Goal: Task Accomplishment & Management: Complete application form

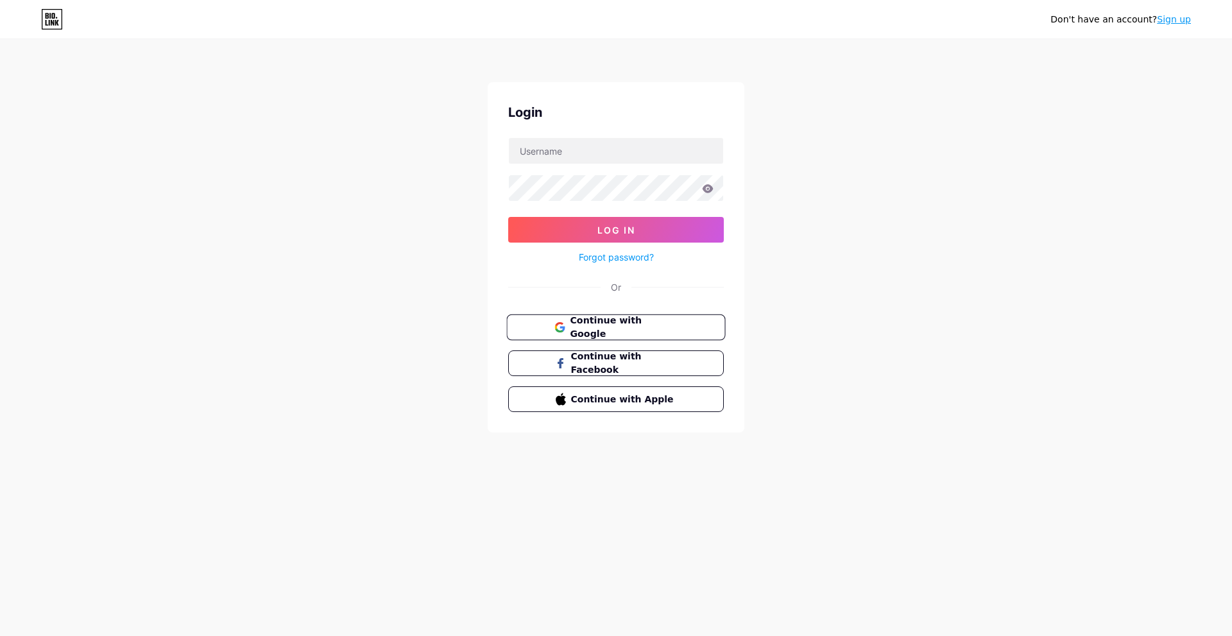
click at [604, 321] on span "Continue with Google" at bounding box center [623, 328] width 107 height 28
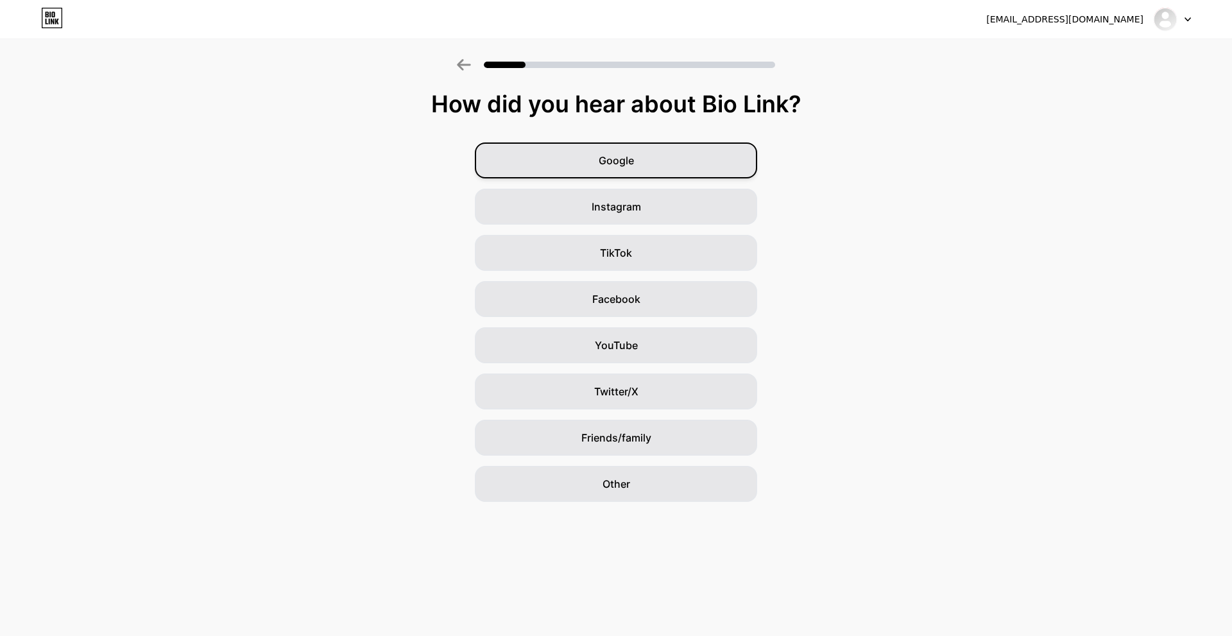
click at [641, 159] on div "Google" at bounding box center [616, 160] width 282 height 36
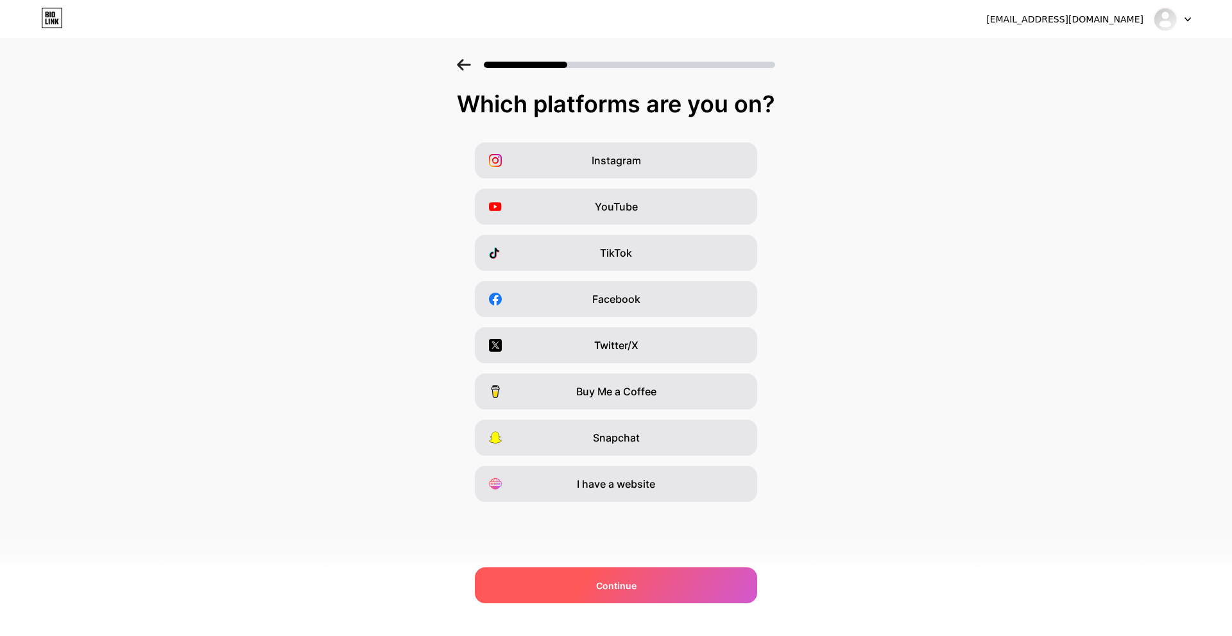
click at [596, 593] on div "Continue" at bounding box center [616, 585] width 282 height 36
click at [576, 593] on div "Continue" at bounding box center [616, 585] width 282 height 36
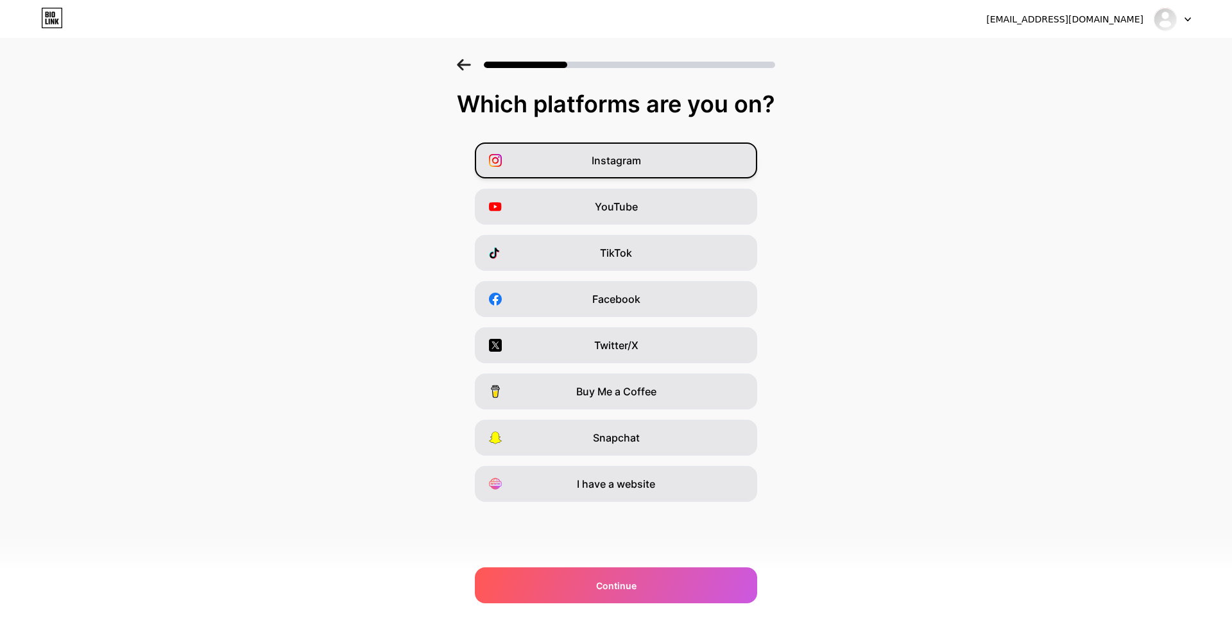
click at [518, 166] on div "Instagram" at bounding box center [616, 160] width 282 height 36
click at [663, 166] on div "Instagram" at bounding box center [616, 160] width 282 height 36
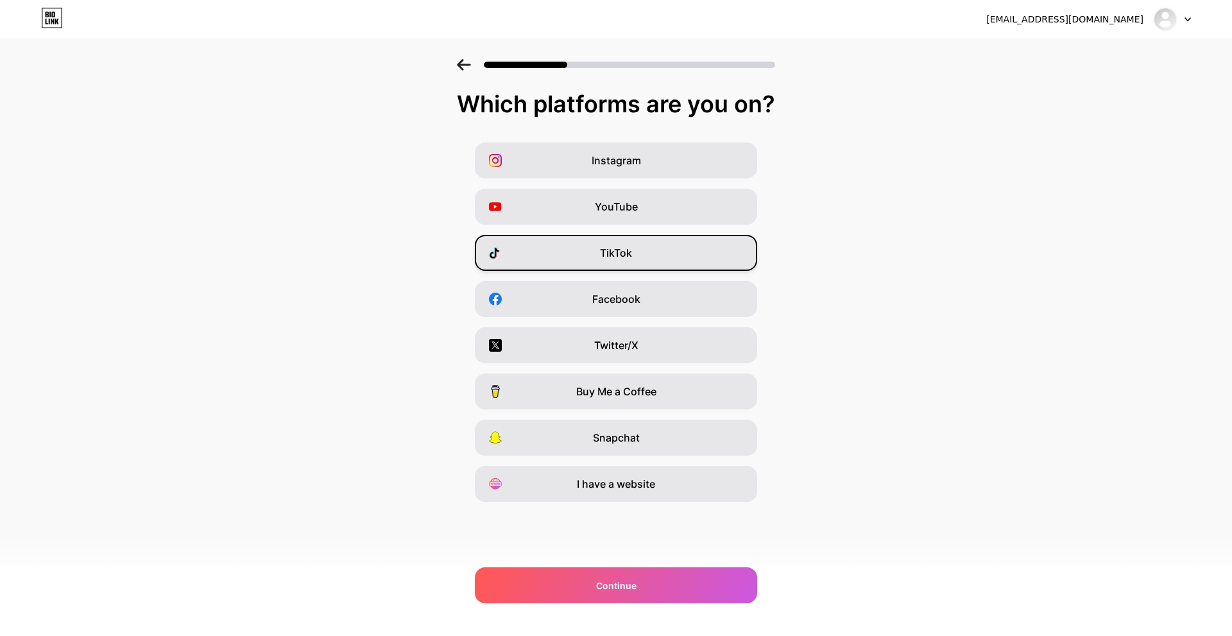
click at [613, 264] on div "TikTok" at bounding box center [616, 253] width 282 height 36
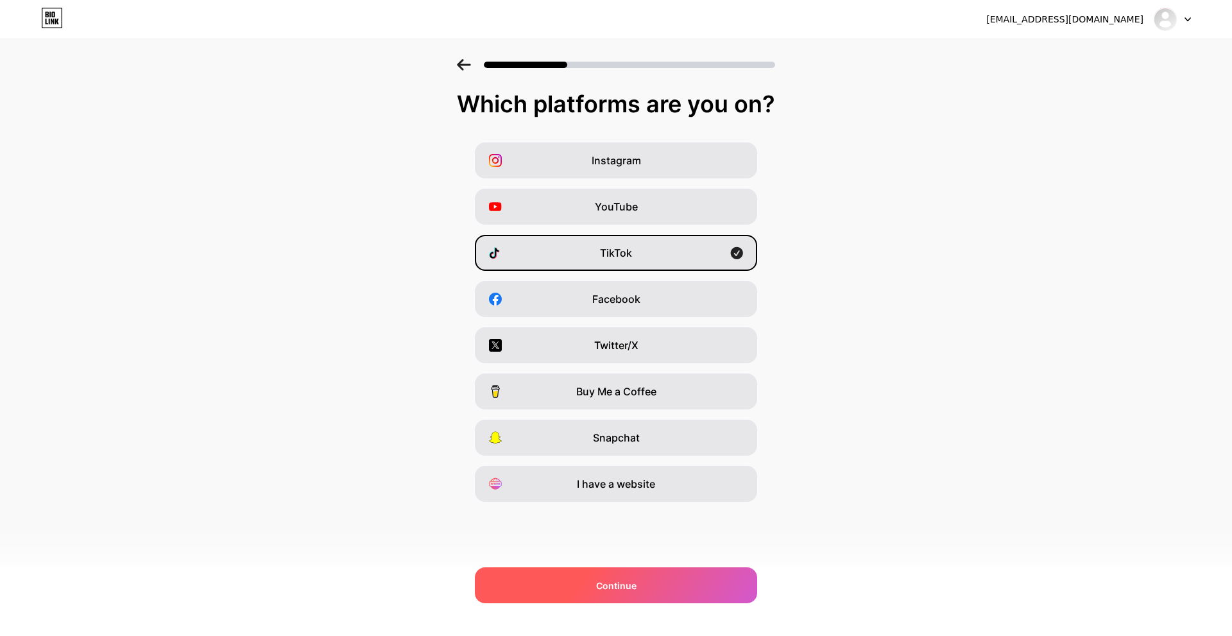
click at [625, 573] on div "Continue" at bounding box center [616, 585] width 282 height 36
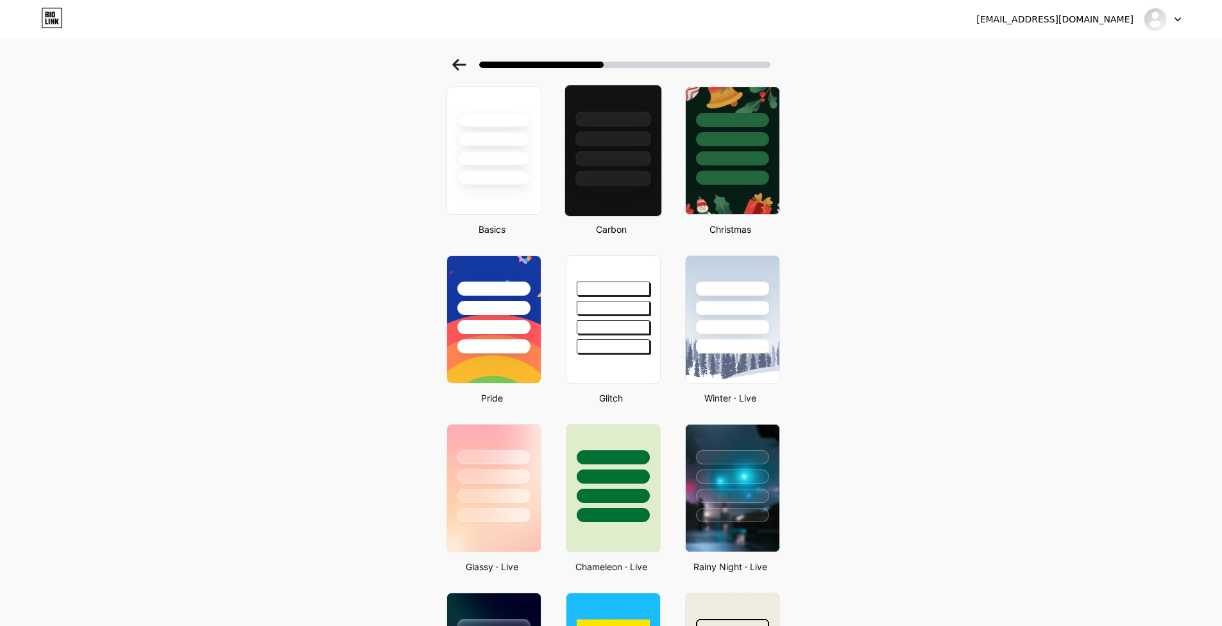
scroll to position [128, 0]
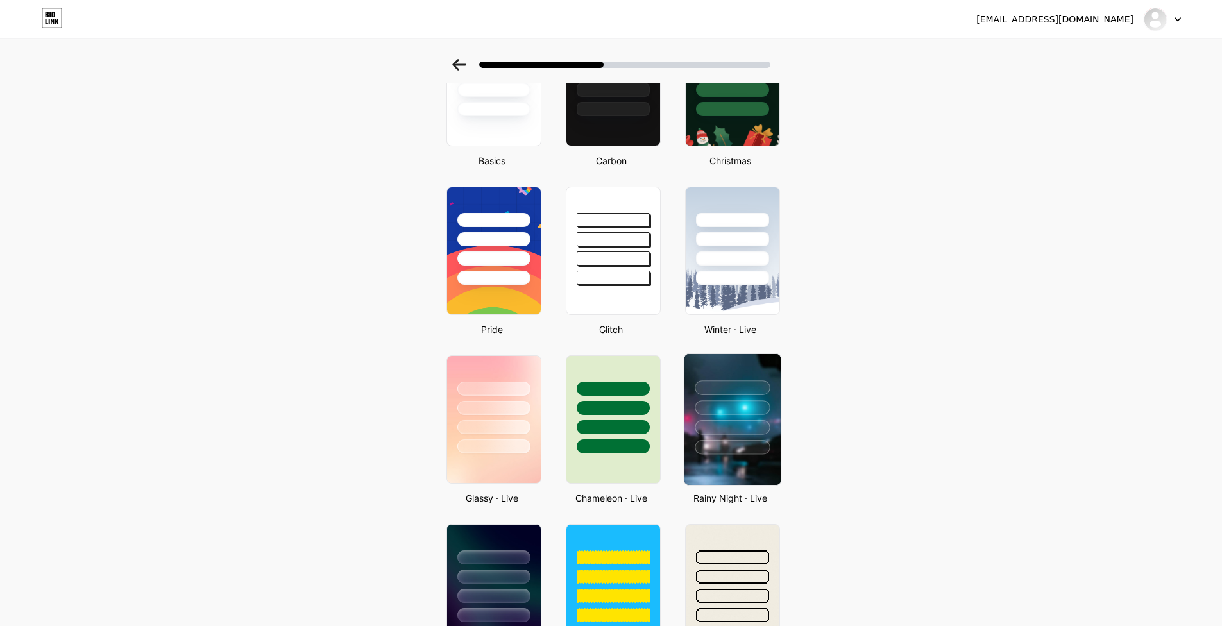
click at [729, 401] on div at bounding box center [732, 407] width 75 height 15
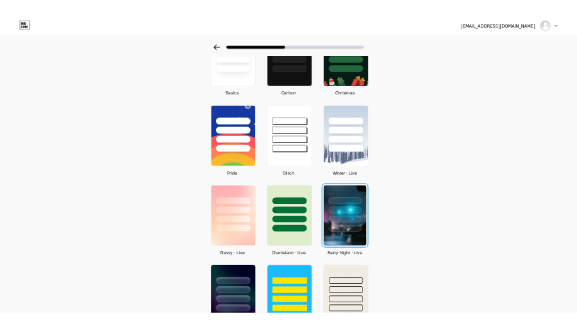
scroll to position [0, 0]
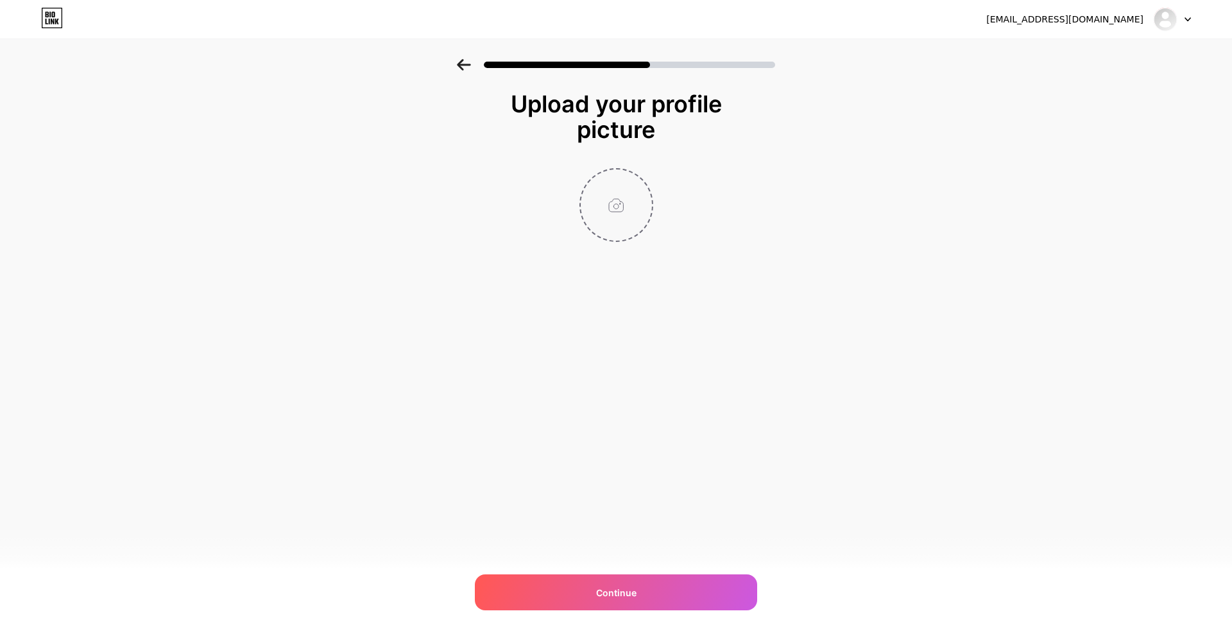
click at [631, 210] on input "file" at bounding box center [615, 204] width 71 height 71
type input "C:\fakepath\pgas pp.png"
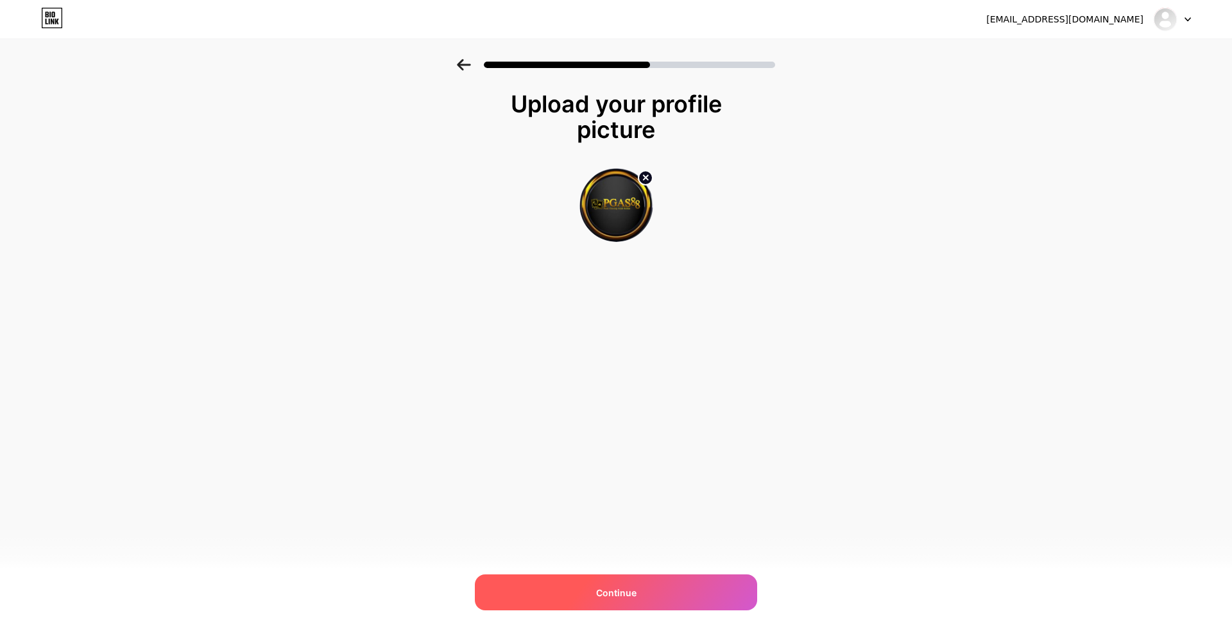
click at [601, 597] on span "Continue" at bounding box center [616, 592] width 40 height 13
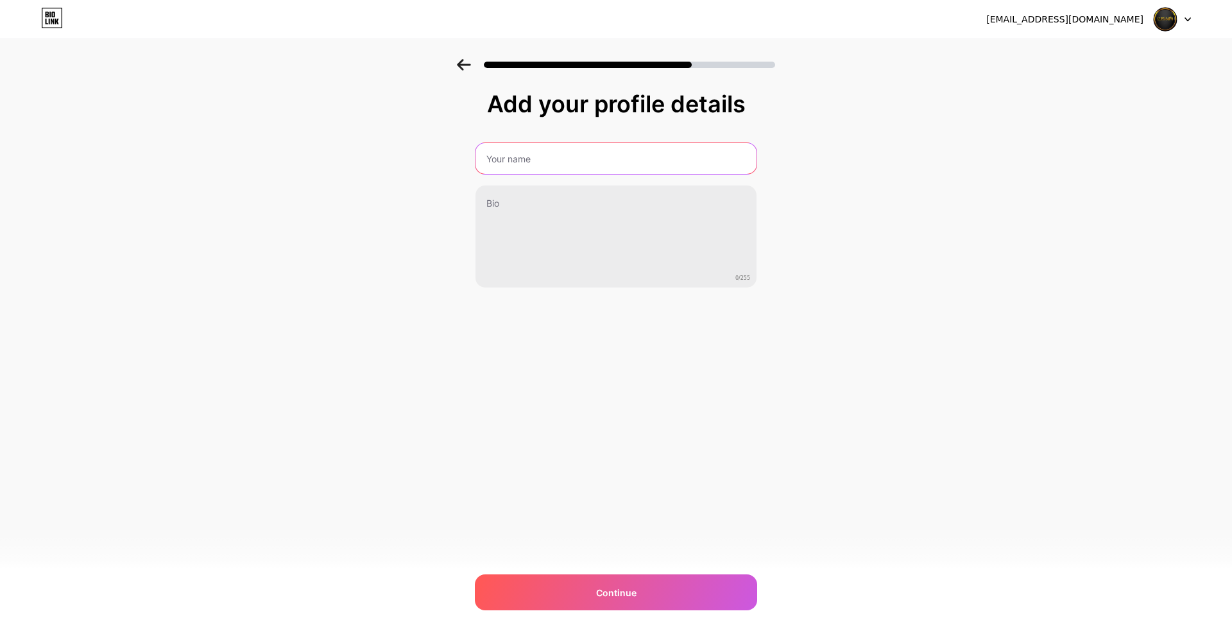
click at [502, 162] on input "text" at bounding box center [615, 158] width 281 height 31
type input "PGAS88"
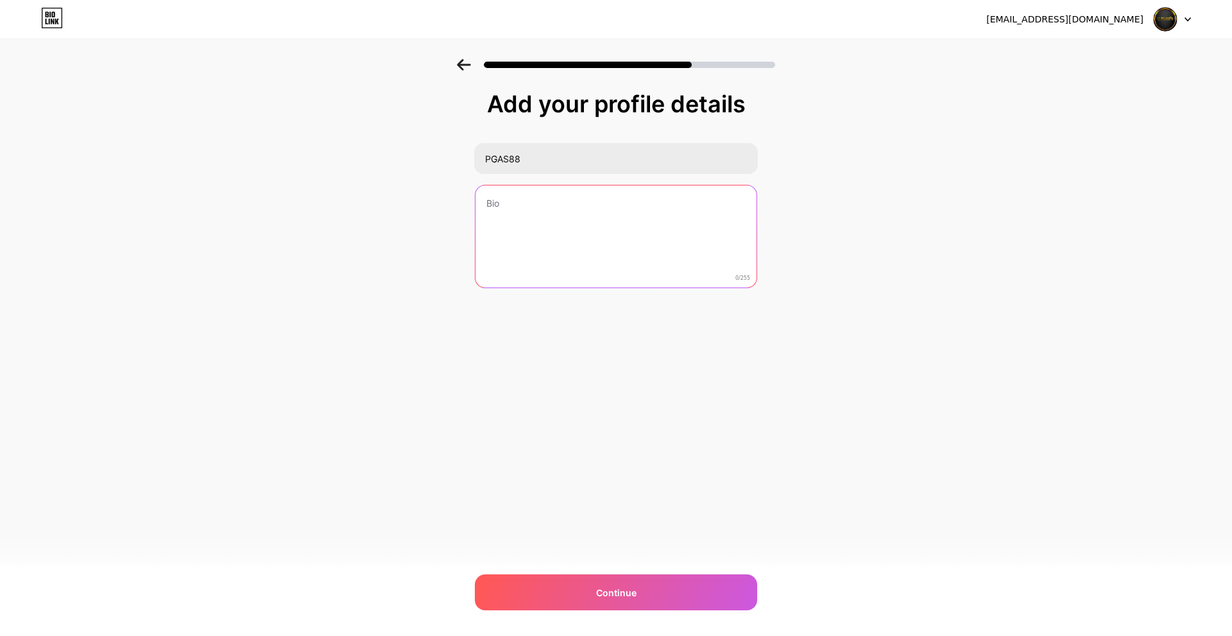
click at [528, 203] on textarea at bounding box center [615, 236] width 281 height 103
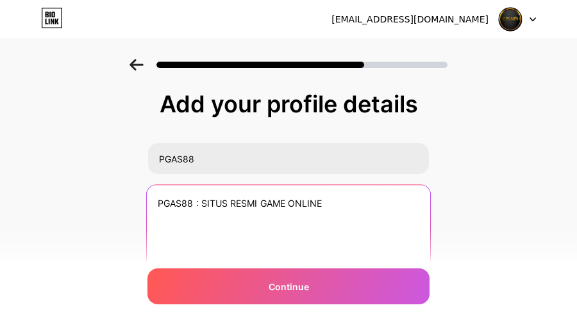
click at [348, 203] on textarea "PGAS88 : SITUS RESMI GAME ONLINE" at bounding box center [289, 237] width 284 height 105
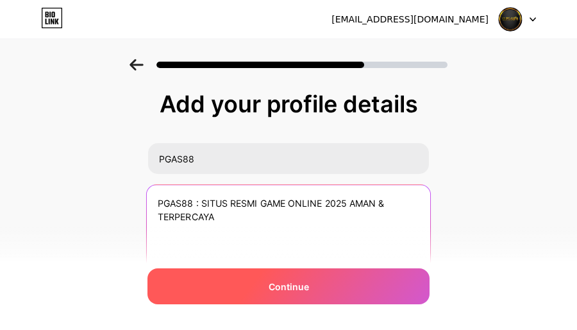
type textarea "PGAS88 : SITUS RESMI GAME ONLINE 2025 AMAN & TERPERCAYA"
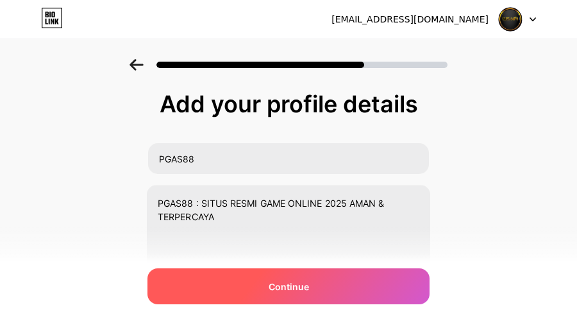
click at [279, 276] on div "Continue" at bounding box center [289, 286] width 282 height 36
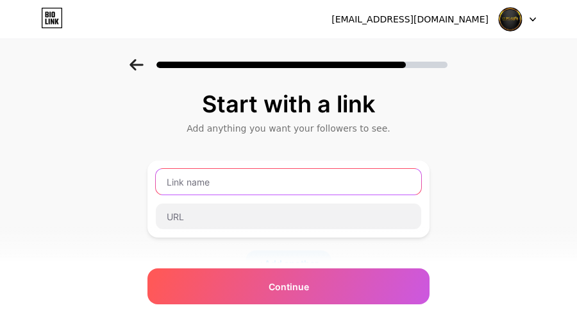
click at [213, 176] on input "text" at bounding box center [289, 182] width 266 height 26
type input "l"
type input "LOGIN PGAS88"
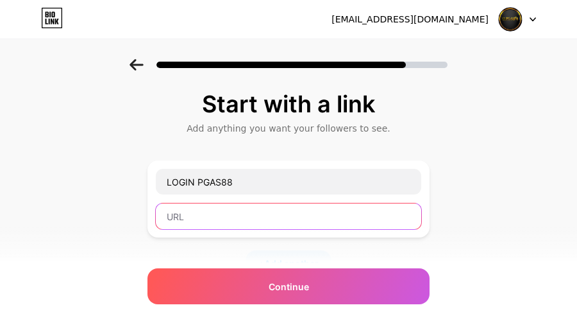
click at [214, 221] on input "text" at bounding box center [289, 216] width 266 height 26
paste input "https://jali.me/klikpgas88"
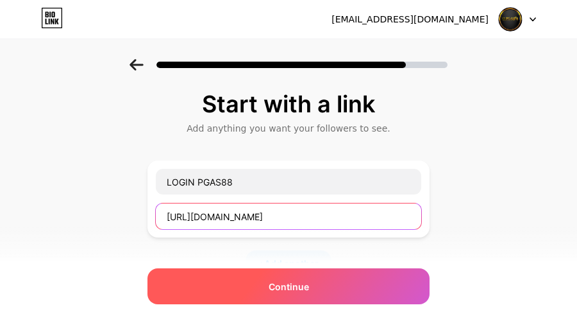
type input "https://jali.me/klikpgas88"
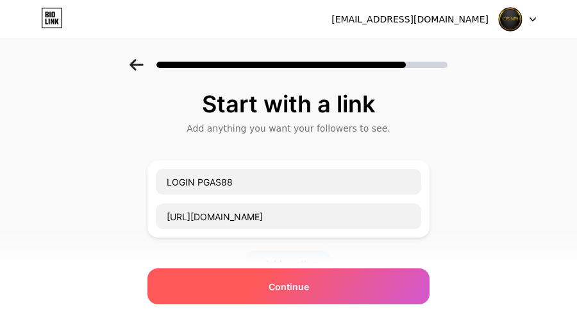
click at [216, 285] on div "Continue" at bounding box center [289, 286] width 282 height 36
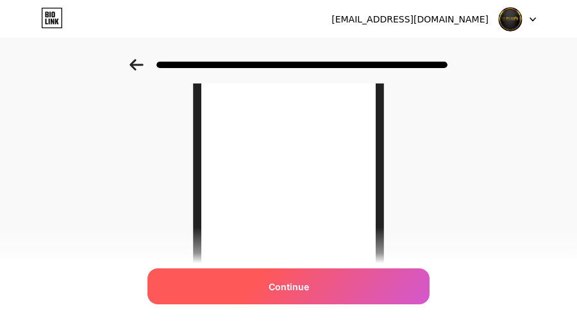
scroll to position [187, 0]
click at [254, 280] on div "Continue" at bounding box center [289, 286] width 282 height 36
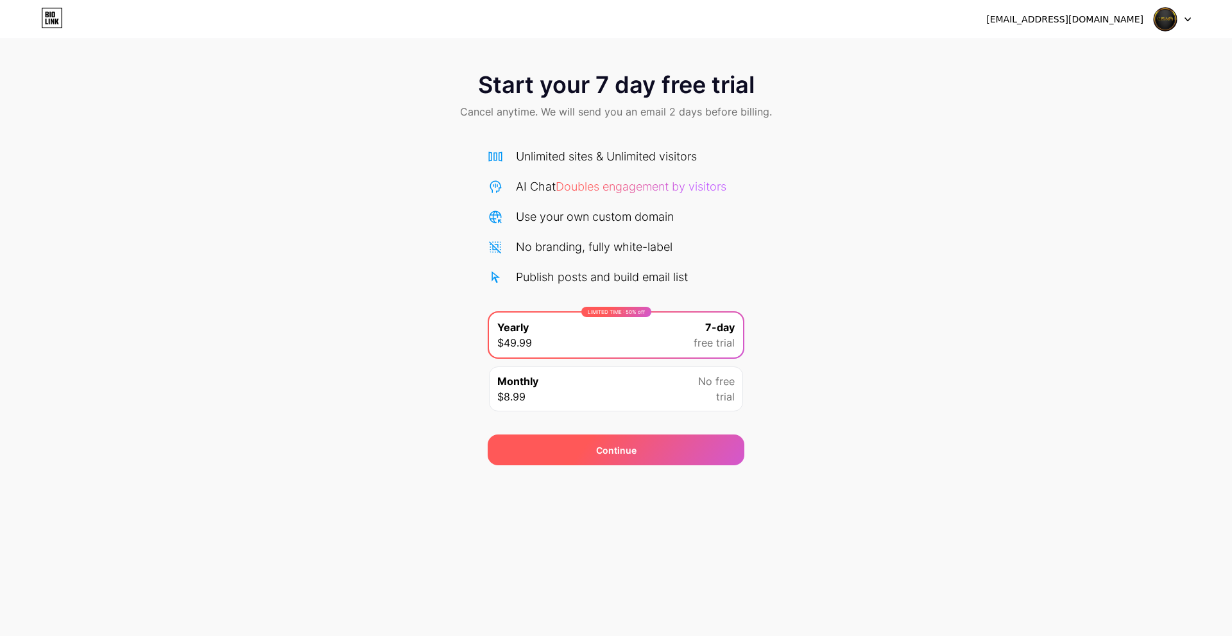
click at [600, 447] on div "Continue" at bounding box center [616, 449] width 40 height 13
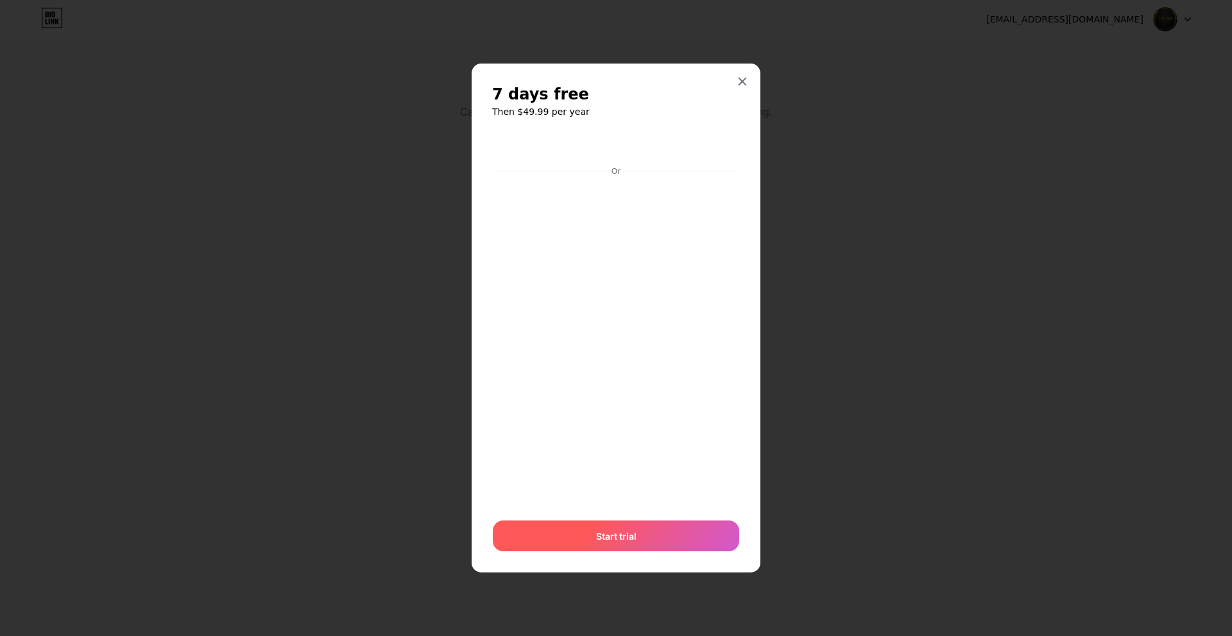
click at [609, 527] on div "Start trial" at bounding box center [616, 535] width 246 height 31
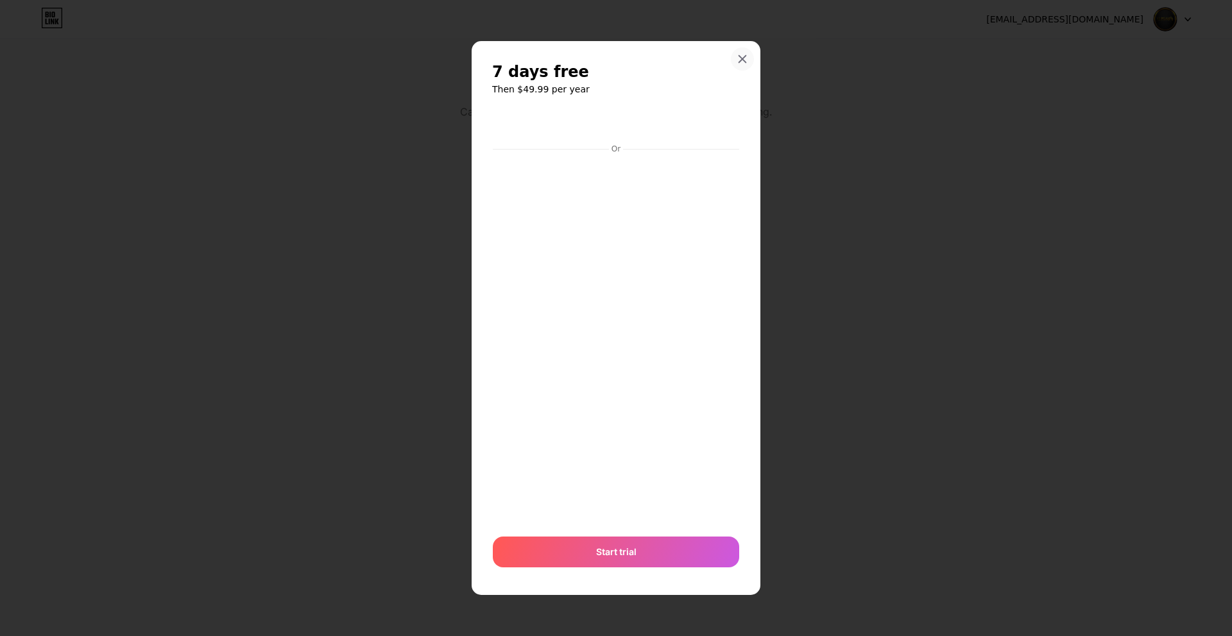
click at [745, 56] on icon at bounding box center [742, 59] width 7 height 7
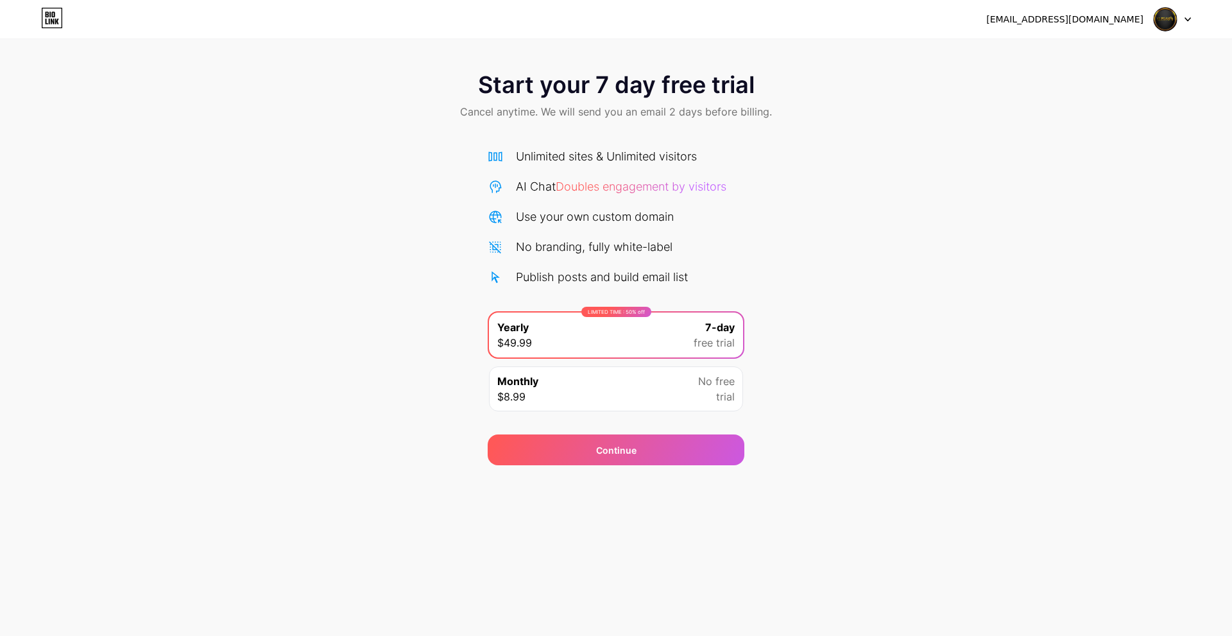
click at [596, 400] on div "Monthly $8.99 No free trial" at bounding box center [616, 388] width 254 height 45
click at [51, 22] on icon at bounding box center [52, 22] width 3 height 6
click at [543, 228] on div "Unlimited sites & Unlimited visitors AI Chat Doubles engagement by visitors Use…" at bounding box center [615, 217] width 257 height 138
click at [596, 193] on div "AI Chat Doubles engagement by visitors" at bounding box center [621, 186] width 210 height 17
click at [607, 181] on span "Doubles engagement by visitors" at bounding box center [640, 186] width 171 height 13
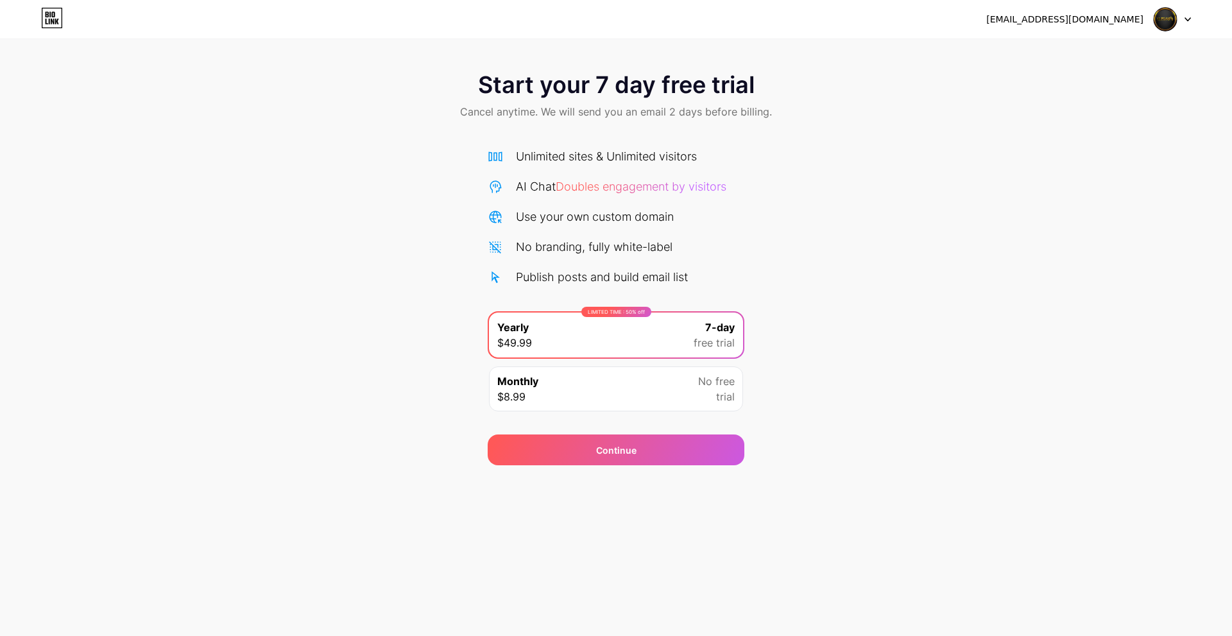
click at [1189, 20] on icon at bounding box center [1187, 19] width 6 height 4
click at [1045, 182] on div "Start your 7 day free trial Cancel anytime. We will send you an email 2 days be…" at bounding box center [616, 262] width 1232 height 406
click at [661, 387] on div "Monthly $8.99 No free trial" at bounding box center [616, 388] width 254 height 45
click at [668, 349] on div "LIMITED TIME : 50% off Yearly $49.99 7-day free trial" at bounding box center [616, 334] width 254 height 45
click at [540, 278] on div "Publish posts and build email list" at bounding box center [602, 276] width 172 height 17
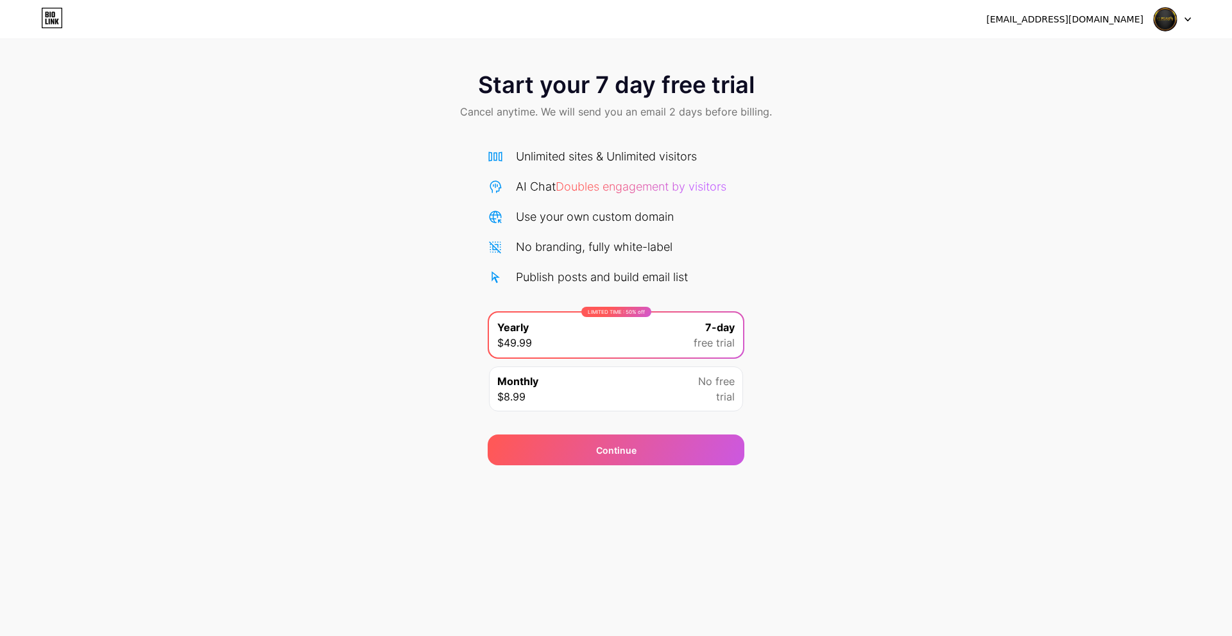
click at [56, 20] on icon at bounding box center [52, 18] width 22 height 21
click at [53, 16] on icon at bounding box center [52, 18] width 22 height 21
click at [1186, 19] on icon at bounding box center [1187, 19] width 5 height 3
click at [1010, 221] on div "Start your 7 day free trial Cancel anytime. We will send you an email 2 days be…" at bounding box center [616, 262] width 1232 height 406
